Goal: Answer question/provide support: Share knowledge or assist other users

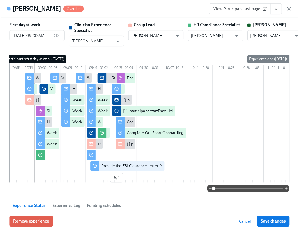
scroll to position [0, 8038]
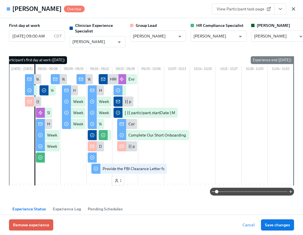
click at [292, 11] on icon "button" at bounding box center [294, 9] width 6 height 6
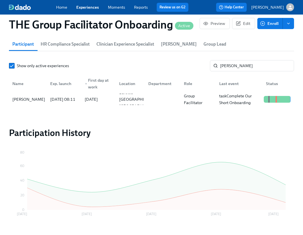
scroll to position [0, 8034]
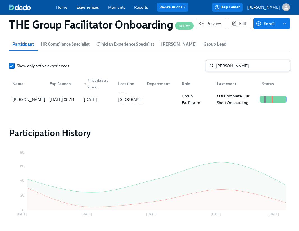
click at [238, 68] on input "[PERSON_NAME]" at bounding box center [253, 65] width 74 height 11
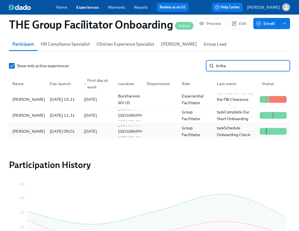
type input "britta"
click at [40, 133] on div "[PERSON_NAME]" at bounding box center [28, 131] width 37 height 7
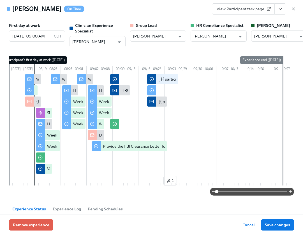
click at [279, 11] on icon "View task page" at bounding box center [280, 9] width 6 height 6
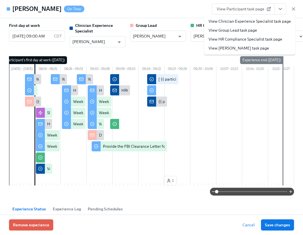
click at [261, 22] on link "View Clinician Experience Specialist task page" at bounding box center [249, 21] width 82 height 6
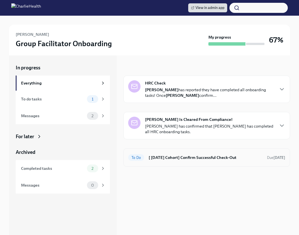
click at [193, 155] on h6 "[ [DATE] Cohort] Confirm Successful Check-Out" at bounding box center [206, 158] width 114 height 6
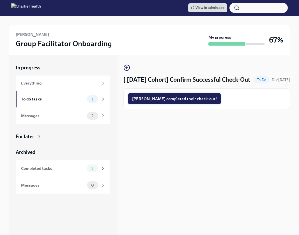
click at [171, 102] on span "Brittany completed their check-out!" at bounding box center [174, 99] width 85 height 6
